Goal: Navigation & Orientation: Find specific page/section

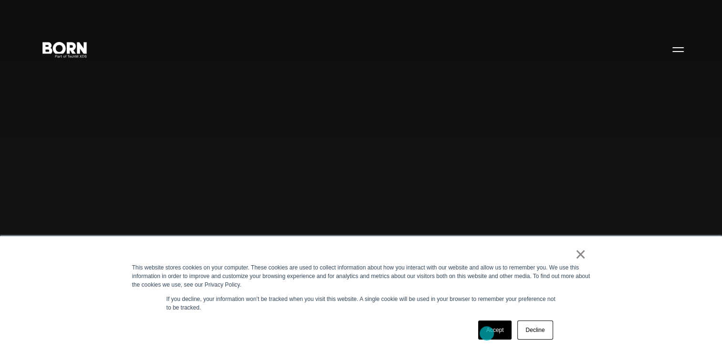
click at [487, 334] on link "Accept" at bounding box center [495, 330] width 34 height 19
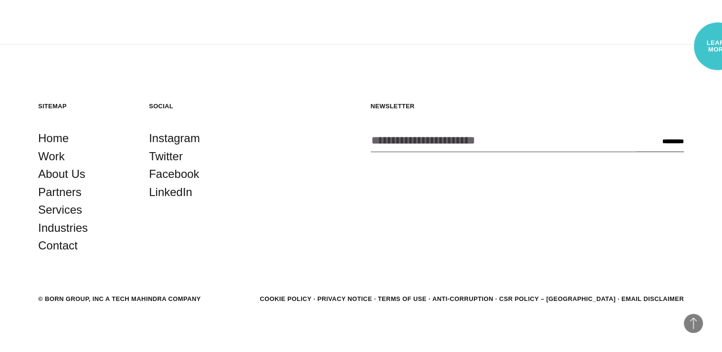
scroll to position [2606, 0]
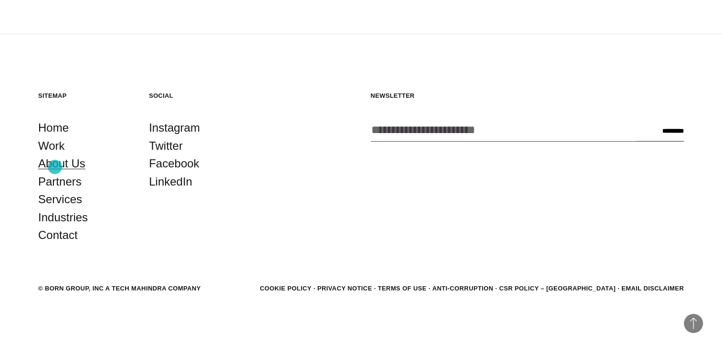
click at [55, 167] on link "About Us" at bounding box center [61, 164] width 47 height 18
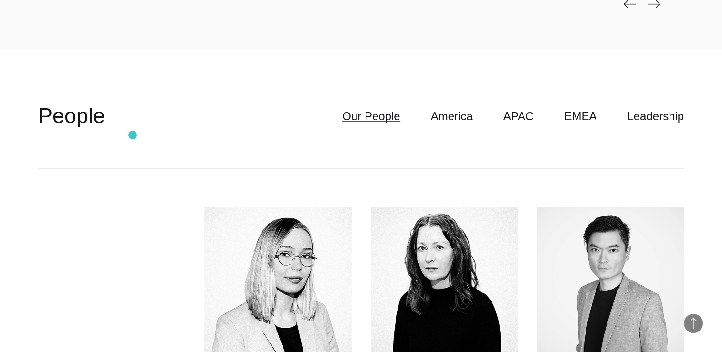
scroll to position [2501, 0]
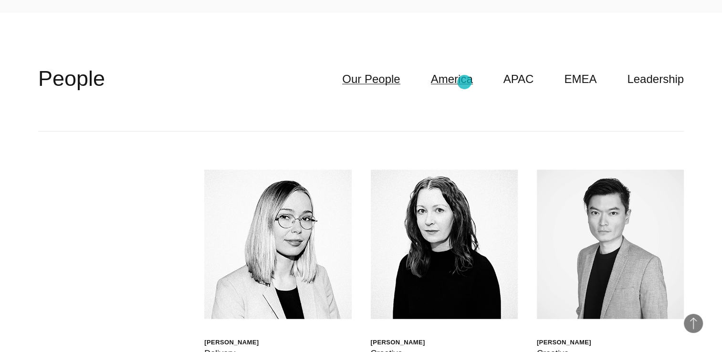
click at [464, 82] on link "America" at bounding box center [452, 79] width 42 height 18
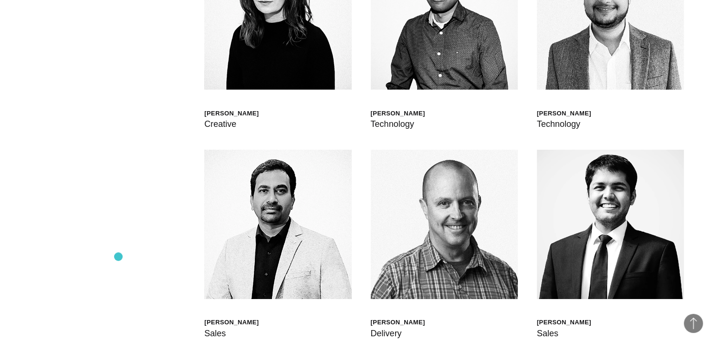
scroll to position [3151, 0]
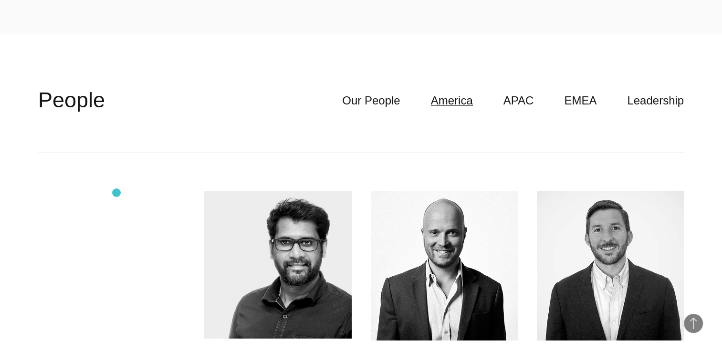
scroll to position [2482, 0]
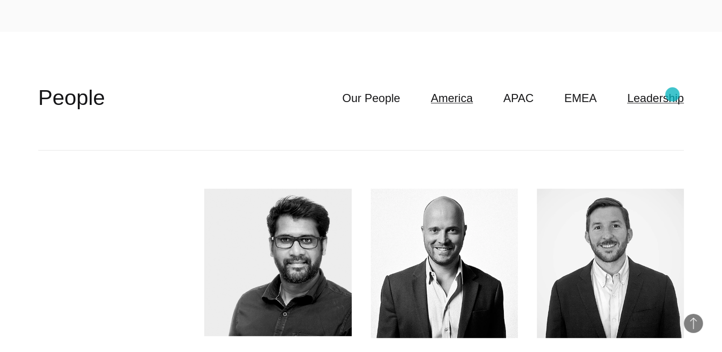
click at [673, 95] on link "Leadership" at bounding box center [655, 98] width 57 height 18
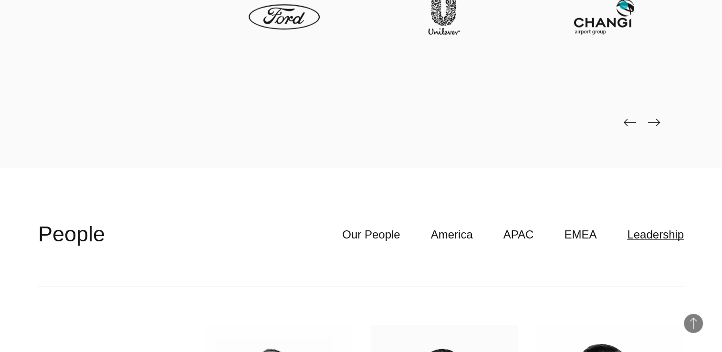
scroll to position [2310, 0]
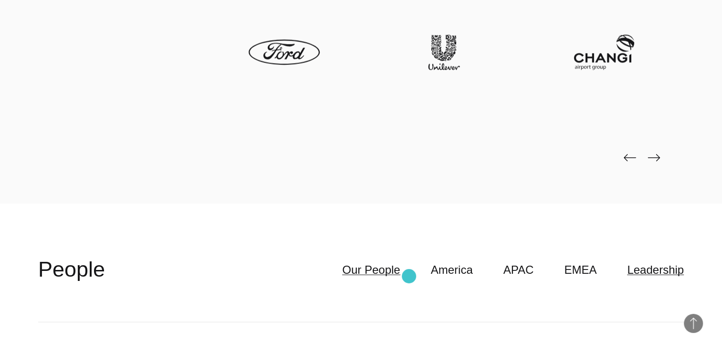
click at [400, 276] on link "Our People" at bounding box center [371, 270] width 58 height 18
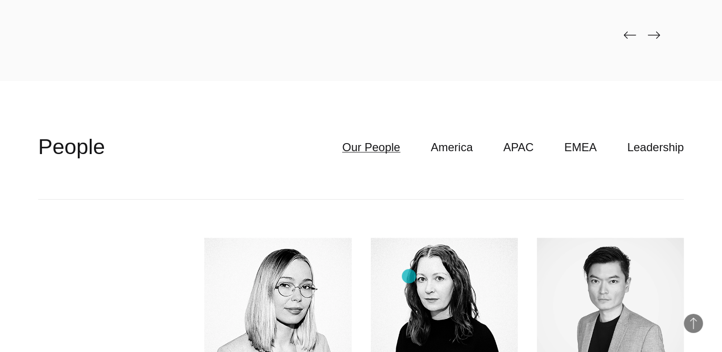
scroll to position [2330, 0]
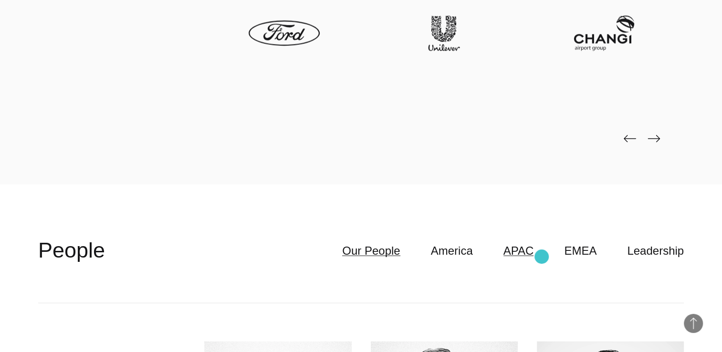
click at [534, 257] on link "APAC" at bounding box center [519, 251] width 31 height 18
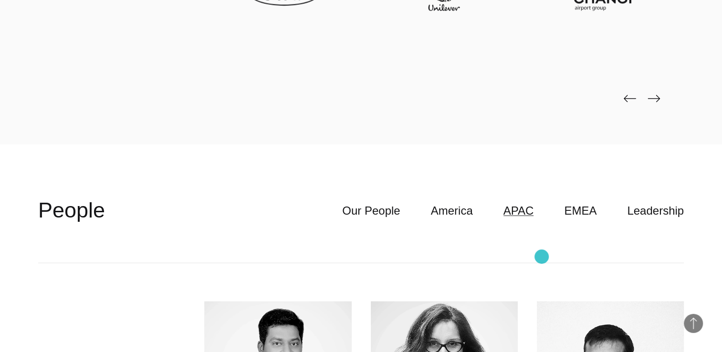
scroll to position [2368, 0]
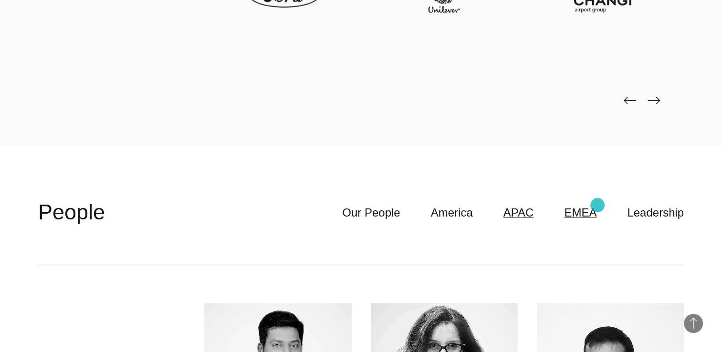
click at [597, 205] on link "EMEA" at bounding box center [580, 213] width 32 height 18
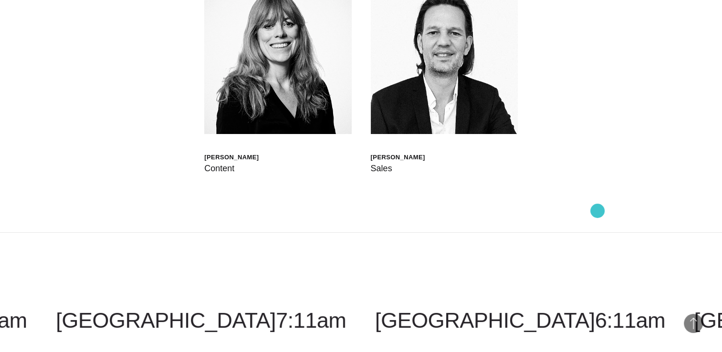
scroll to position [3342, 0]
